Goal: Task Accomplishment & Management: Use online tool/utility

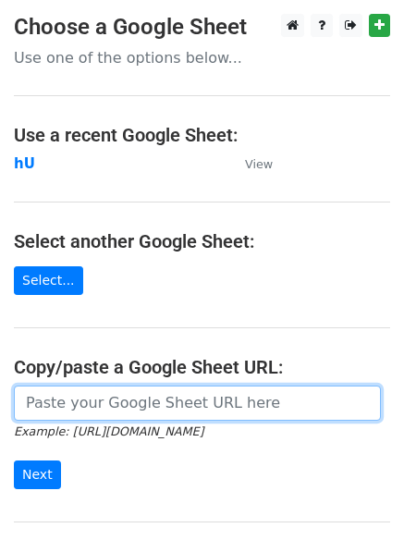
click at [109, 398] on input "url" at bounding box center [197, 402] width 367 height 35
type input "[URL][DOMAIN_NAME]"
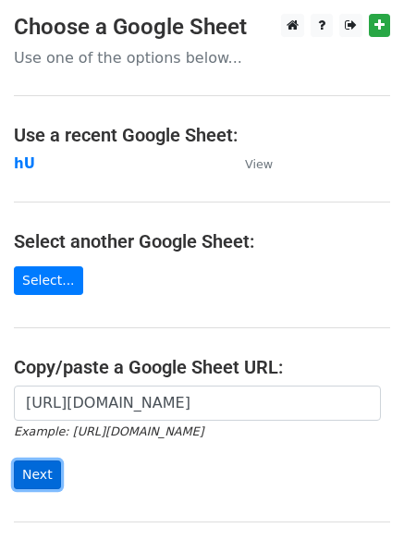
click at [31, 475] on input "Next" at bounding box center [37, 474] width 47 height 29
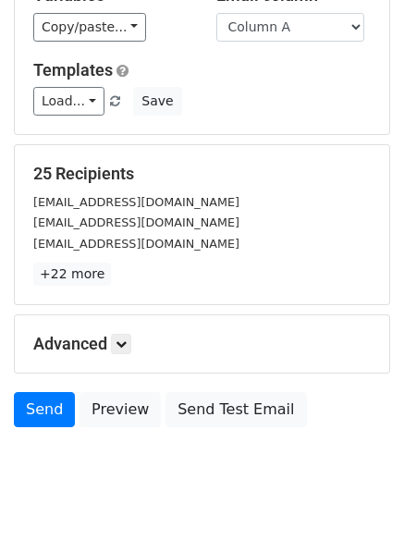
scroll to position [178, 0]
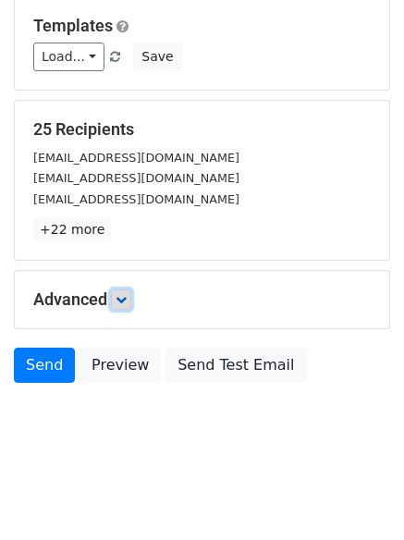
click at [120, 297] on icon at bounding box center [121, 299] width 11 height 11
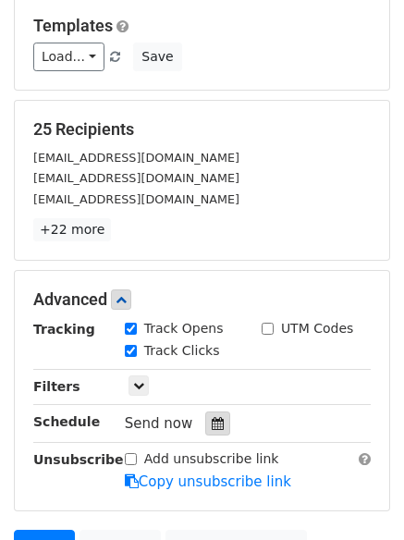
click at [212, 418] on icon at bounding box center [218, 423] width 12 height 13
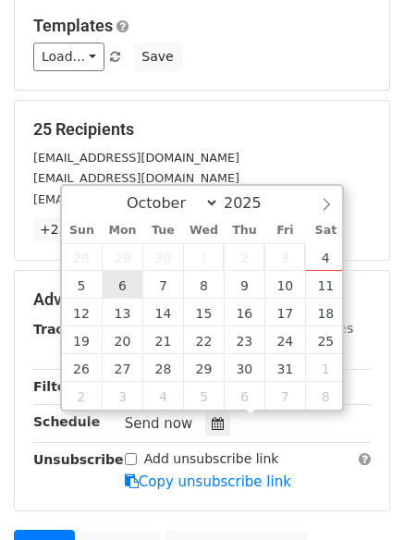
type input "2025-10-06 12:00"
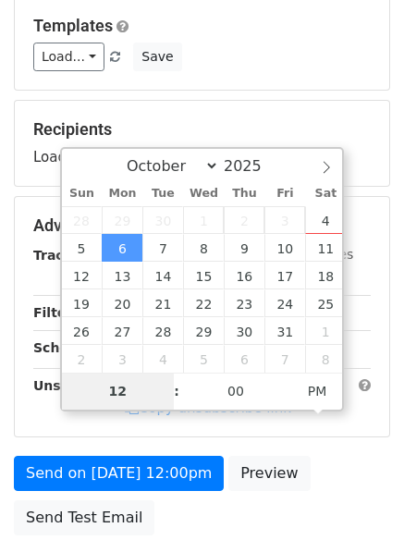
type input "4"
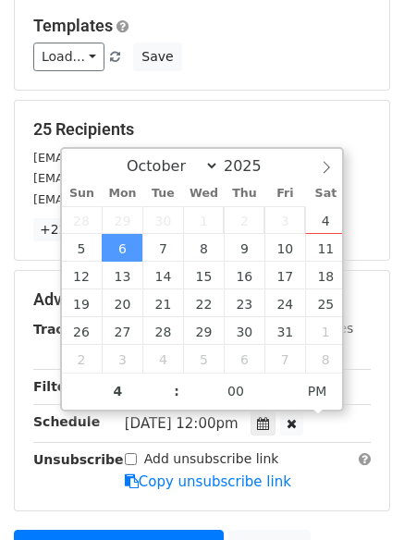
type input "2025-10-06 16:00"
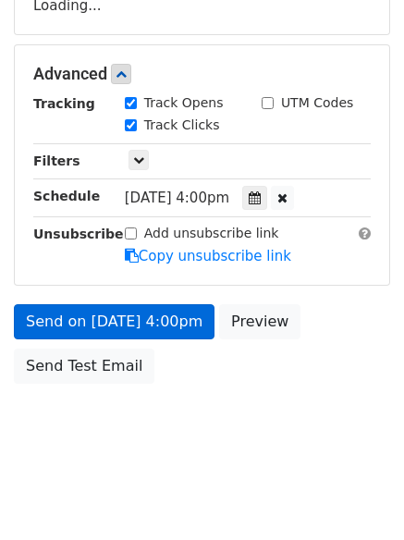
scroll to position [404, 0]
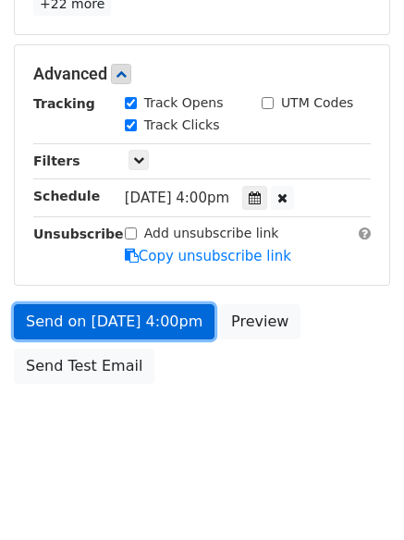
click at [82, 316] on link "Send on Oct 6 at 4:00pm" at bounding box center [114, 321] width 201 height 35
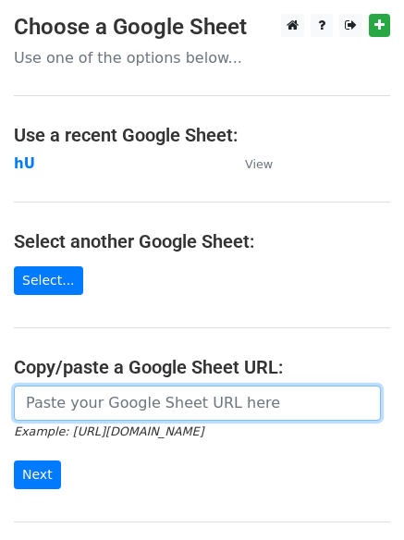
click at [173, 408] on input "url" at bounding box center [197, 402] width 367 height 35
type input "[URL][DOMAIN_NAME]"
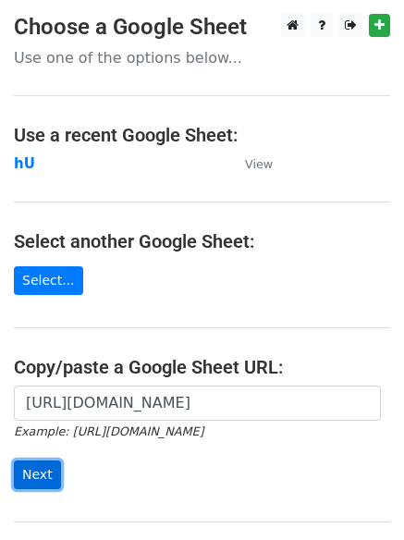
click at [39, 475] on input "Next" at bounding box center [37, 474] width 47 height 29
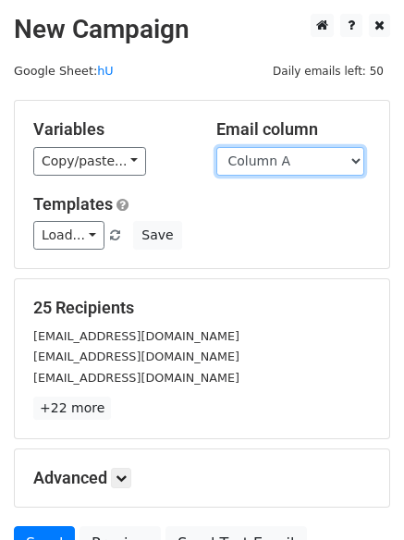
click at [357, 158] on select "Column A Column B Column C Column D Column E" at bounding box center [290, 161] width 148 height 29
select select "Column B"
click at [216, 147] on select "Column A Column B Column C Column D Column E" at bounding box center [290, 161] width 148 height 29
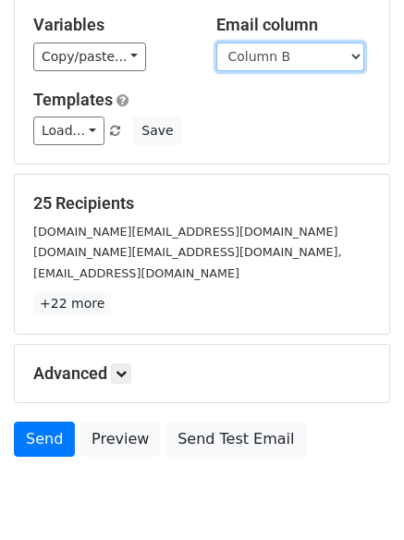
scroll to position [178, 0]
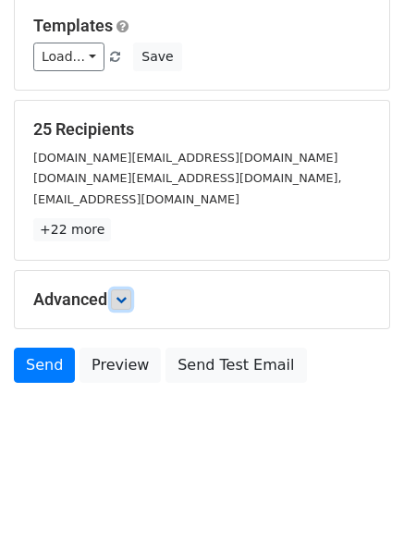
click at [123, 295] on icon at bounding box center [121, 299] width 11 height 11
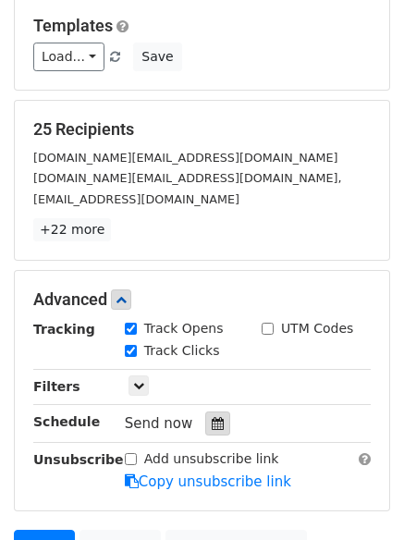
click at [212, 413] on div at bounding box center [217, 423] width 25 height 24
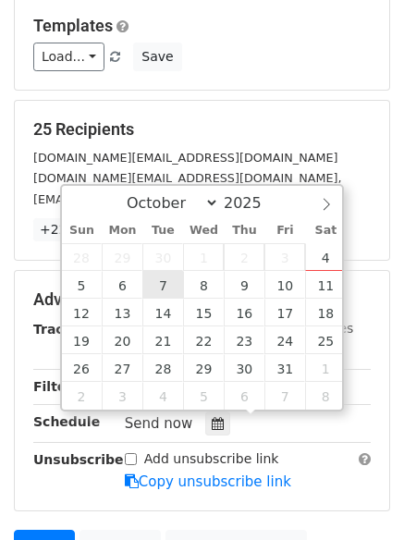
type input "2025-10-07 12:00"
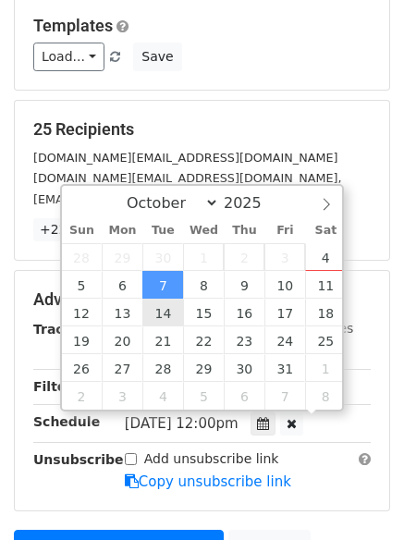
scroll to position [1, 0]
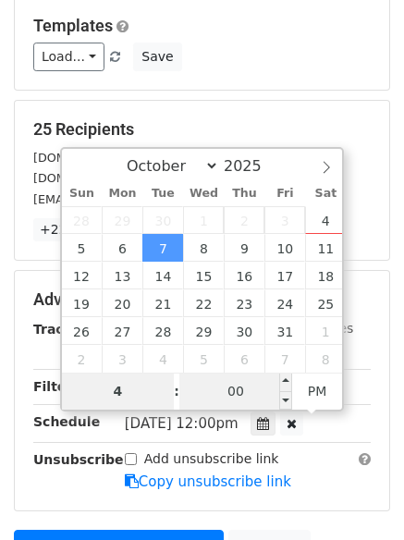
type input "4"
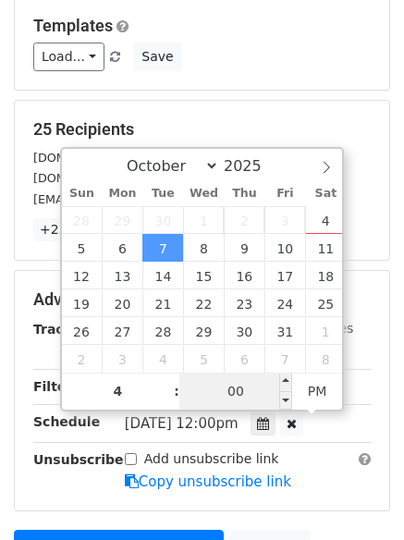
type input "2025-10-07 16:00"
type input "04"
click at [236, 386] on input "00" at bounding box center [235, 391] width 113 height 37
type input "5"
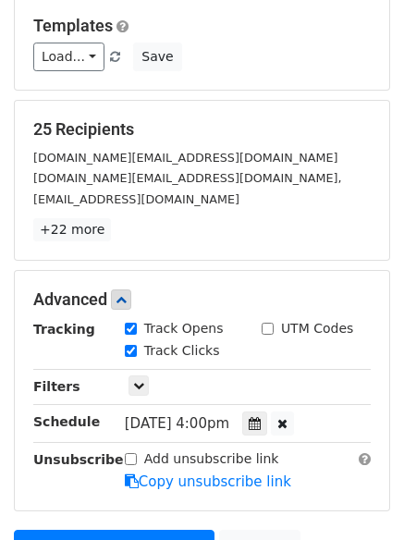
type input "2025-10-07 16:05"
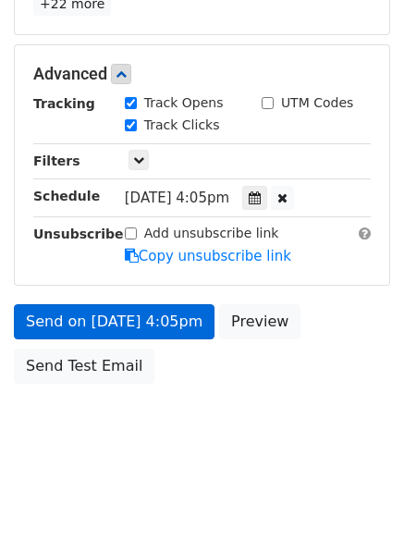
scroll to position [330, 0]
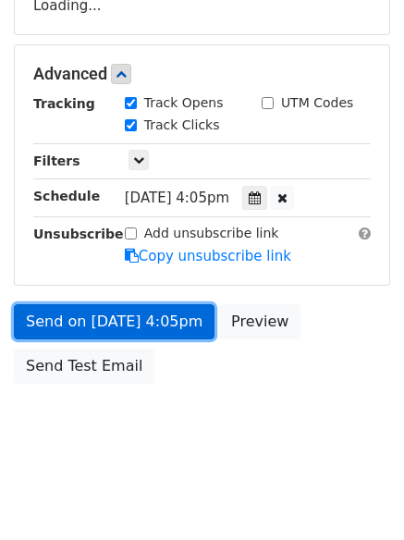
click at [84, 315] on link "Send on Oct 7 at 4:05pm" at bounding box center [114, 321] width 201 height 35
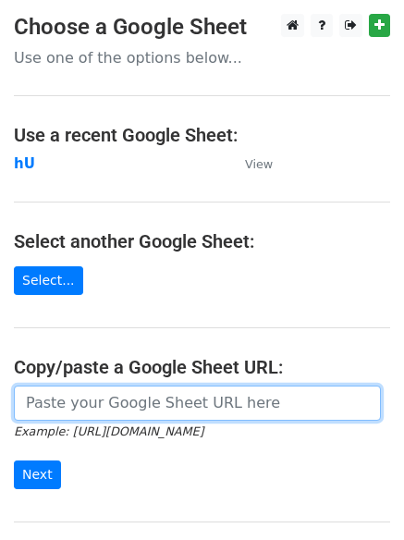
click at [122, 403] on input "url" at bounding box center [197, 402] width 367 height 35
type input "https://docs.google.com/spreadsheets/d/1XpSqx0GppF6LWhitQIRGofkvjRxhSrh-g00IB_8…"
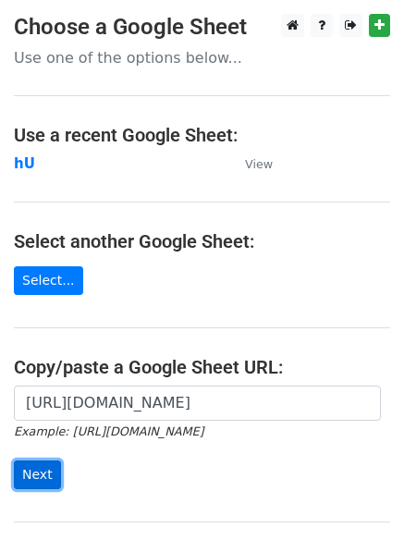
click at [39, 473] on input "Next" at bounding box center [37, 474] width 47 height 29
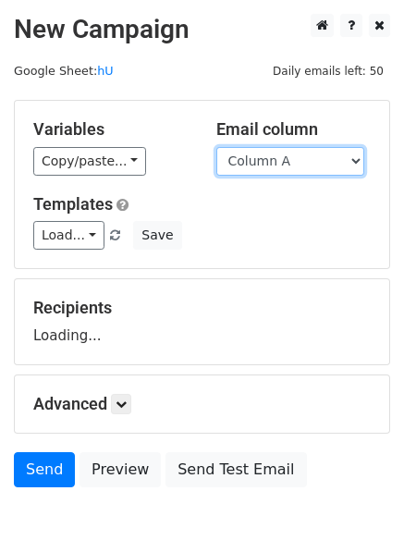
click at [360, 159] on select "Column A Column B Column C Column D Column E" at bounding box center [290, 161] width 148 height 29
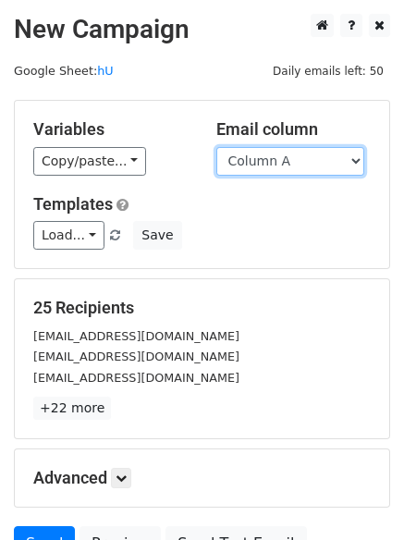
click at [356, 164] on select "Column A Column B Column C Column D Column E" at bounding box center [290, 161] width 148 height 29
select select "Column C"
click at [216, 147] on select "Column A Column B Column C Column D Column E" at bounding box center [290, 161] width 148 height 29
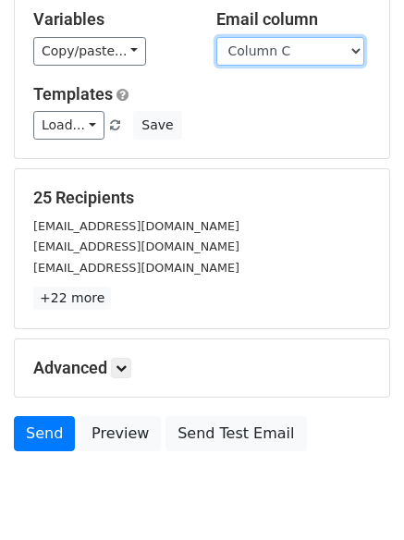
scroll to position [178, 0]
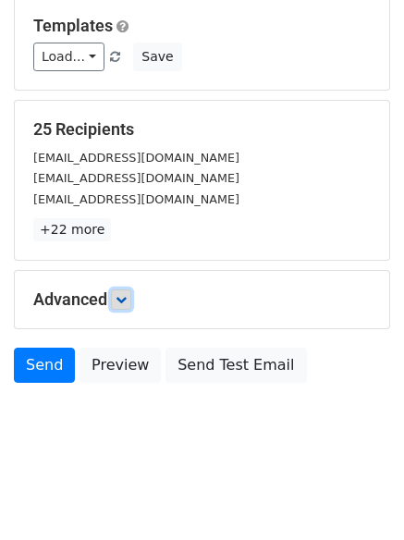
click at [120, 299] on icon at bounding box center [121, 299] width 11 height 11
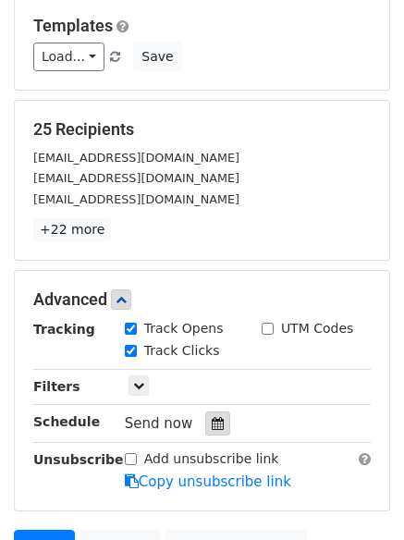
click at [212, 419] on icon at bounding box center [218, 423] width 12 height 13
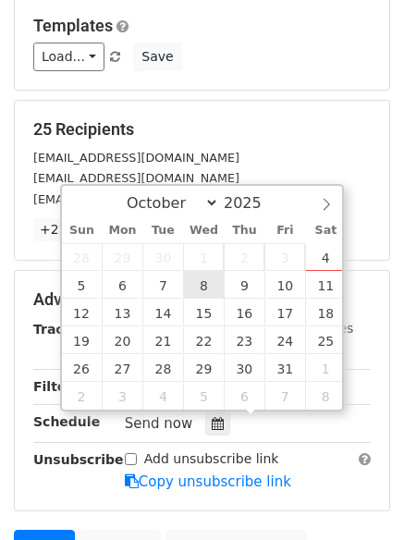
type input "2025-10-08 12:00"
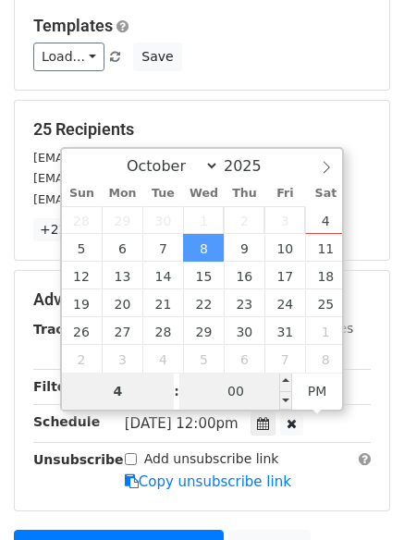
type input "4"
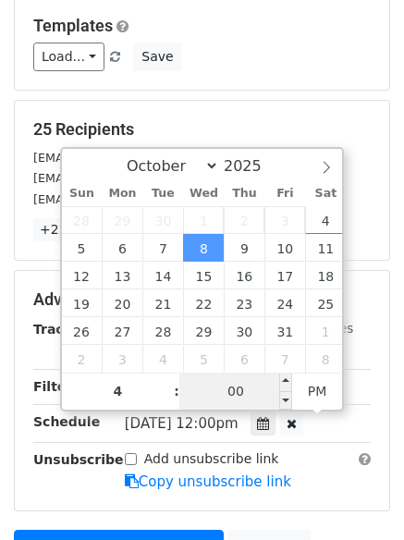
type input "2025-10-08 16:00"
type input "04"
click at [237, 396] on input "00" at bounding box center [235, 391] width 113 height 37
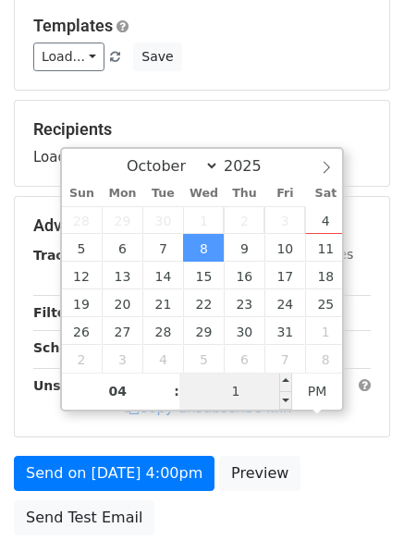
type input "10"
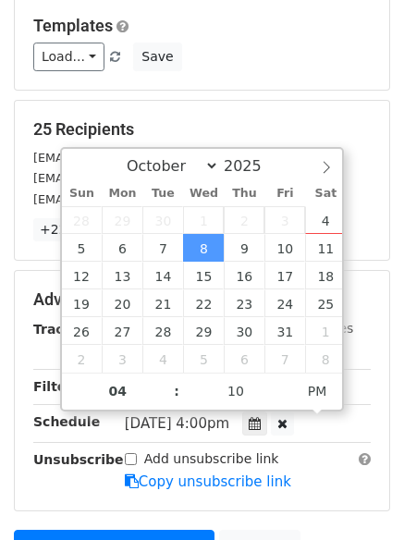
type input "2025-10-08 16:10"
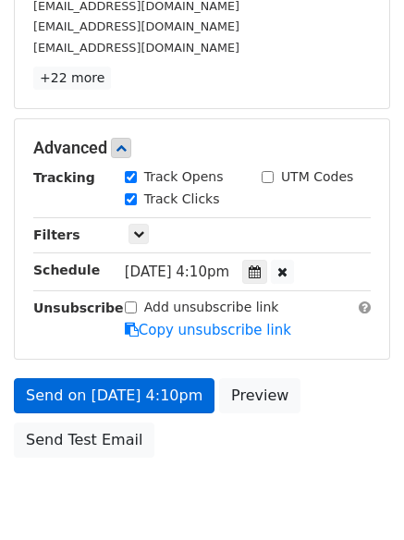
scroll to position [404, 0]
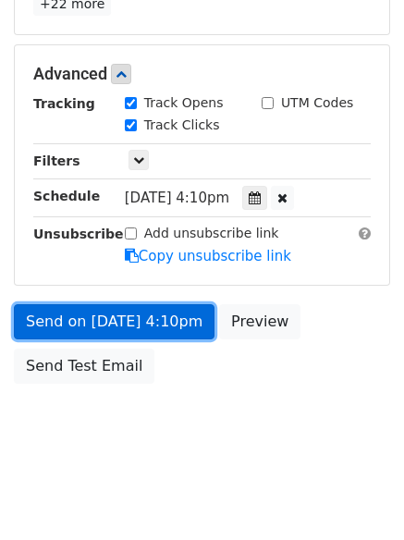
click at [86, 320] on link "Send on Oct 8 at 4:10pm" at bounding box center [114, 321] width 201 height 35
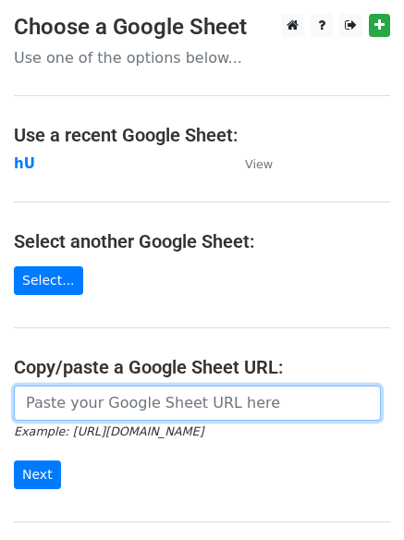
click at [69, 402] on input "url" at bounding box center [197, 402] width 367 height 35
type input "[URL][DOMAIN_NAME]"
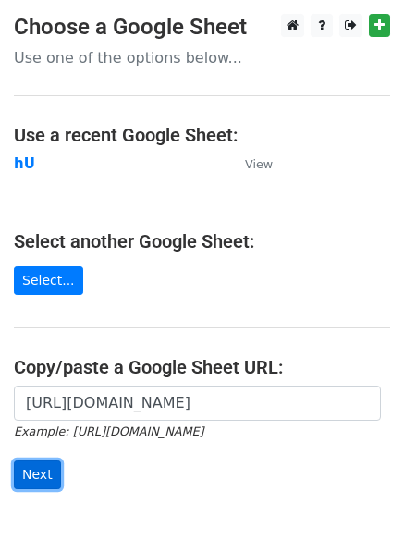
click at [20, 479] on input "Next" at bounding box center [37, 474] width 47 height 29
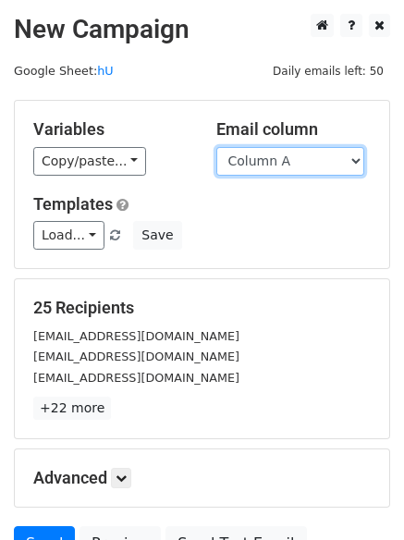
click at [355, 154] on select "Column A Column B Column C Column D Column E" at bounding box center [290, 161] width 148 height 29
select select "Column D"
click at [216, 147] on select "Column A Column B Column C Column D Column E" at bounding box center [290, 161] width 148 height 29
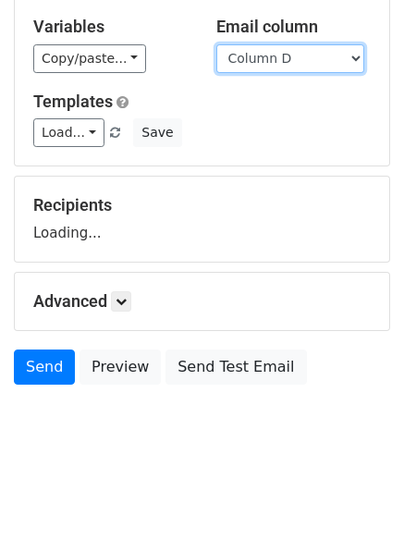
scroll to position [104, 0]
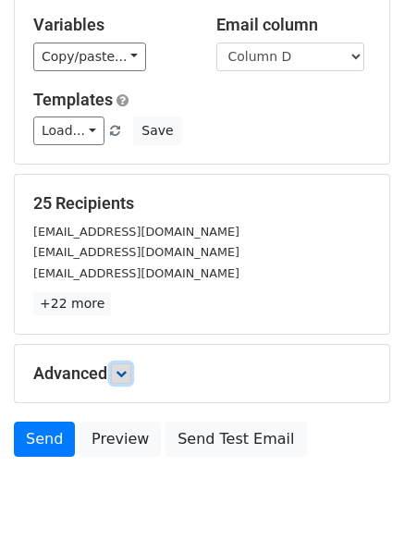
click at [126, 372] on icon at bounding box center [121, 373] width 11 height 11
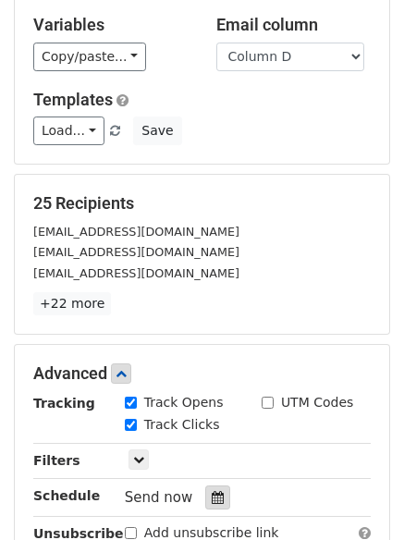
click at [212, 499] on icon at bounding box center [218, 497] width 12 height 13
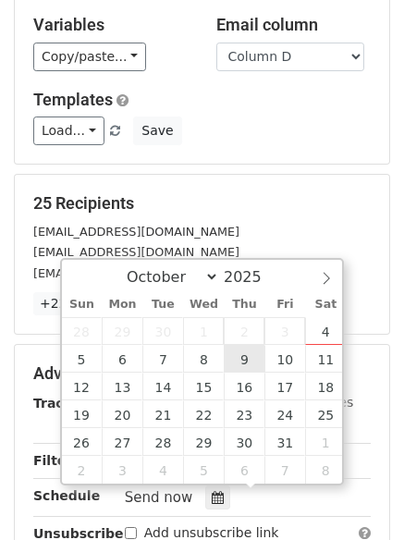
type input "[DATE] 12:00"
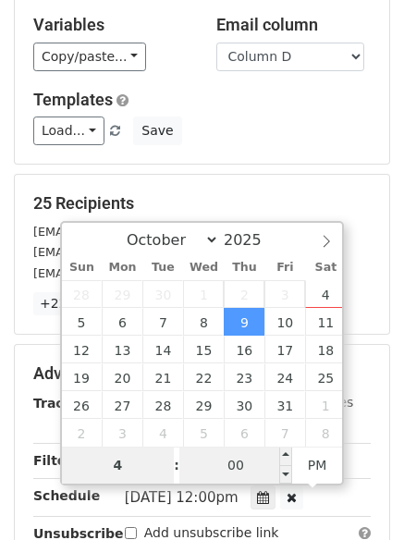
type input "4"
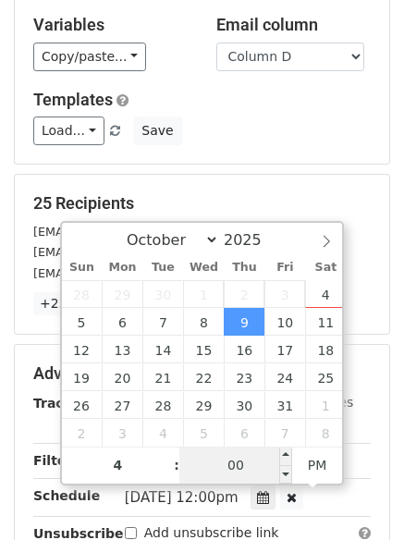
type input "[DATE] 16:00"
type input "04"
click at [231, 462] on input "00" at bounding box center [235, 464] width 113 height 37
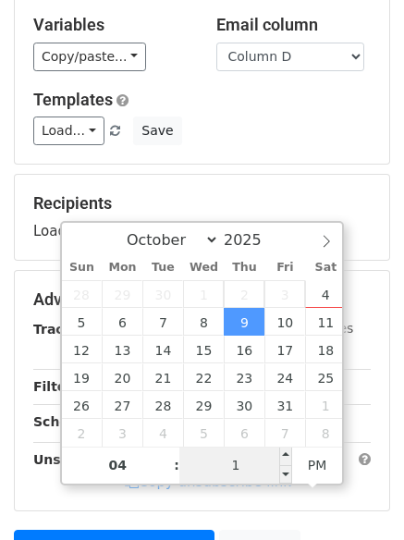
type input "15"
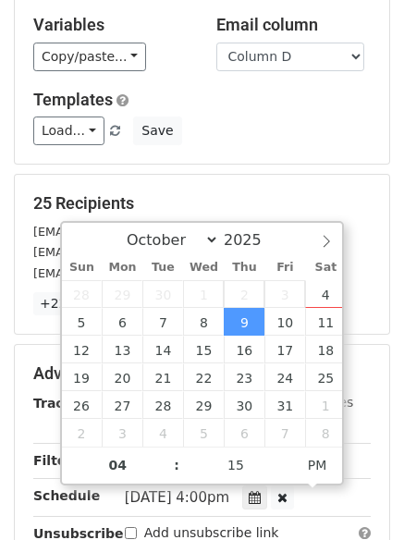
type input "[DATE] 16:15"
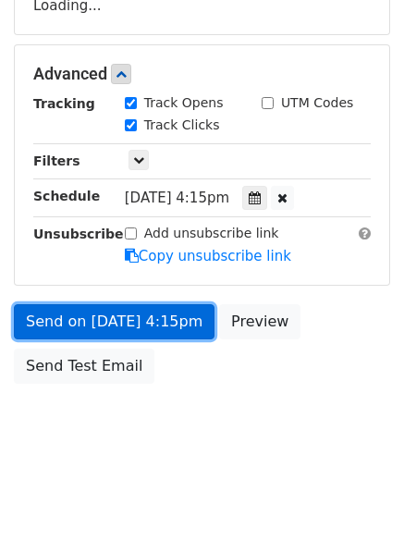
scroll to position [404, 0]
click at [64, 320] on link "Send on [DATE] 4:15pm" at bounding box center [114, 321] width 201 height 35
